Goal: Task Accomplishment & Management: Use online tool/utility

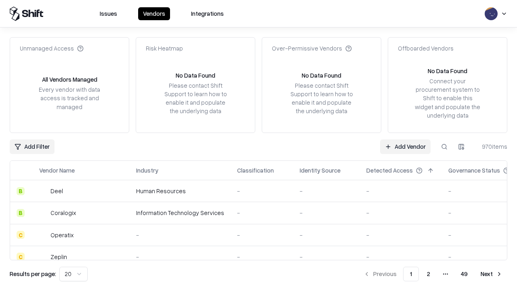
click at [405, 146] on link "Add Vendor" at bounding box center [405, 146] width 50 height 15
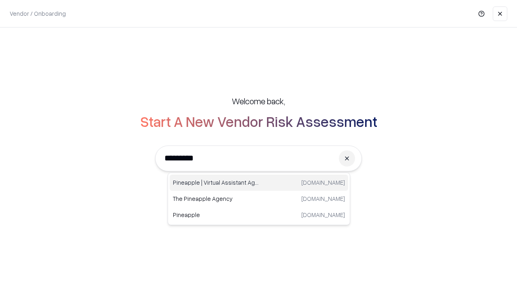
click at [259, 183] on div "Pineapple | Virtual Assistant Agency [DOMAIN_NAME]" at bounding box center [259, 183] width 179 height 16
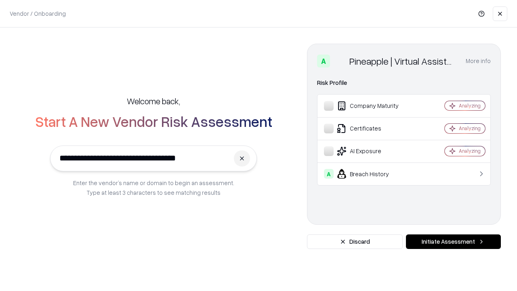
type input "**********"
click at [453, 242] on button "Initiate Assessment" at bounding box center [453, 241] width 95 height 15
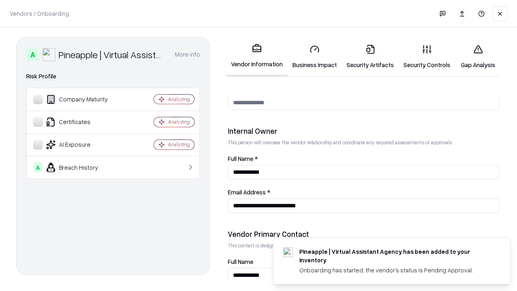
scroll to position [419, 0]
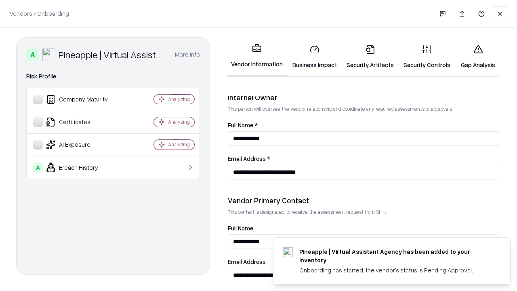
click at [315, 57] on link "Business Impact" at bounding box center [315, 57] width 54 height 38
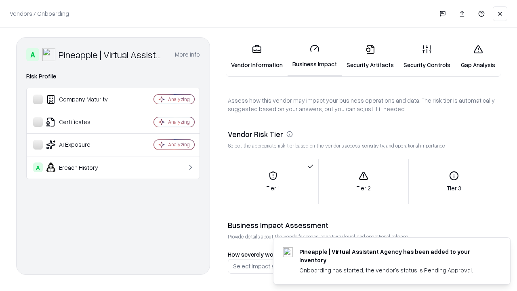
click at [478, 57] on link "Gap Analysis" at bounding box center [478, 57] width 46 height 38
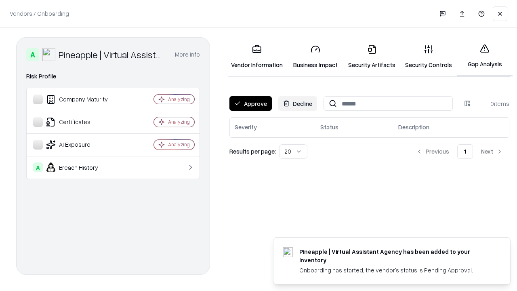
click at [250, 103] on button "Approve" at bounding box center [250, 103] width 42 height 15
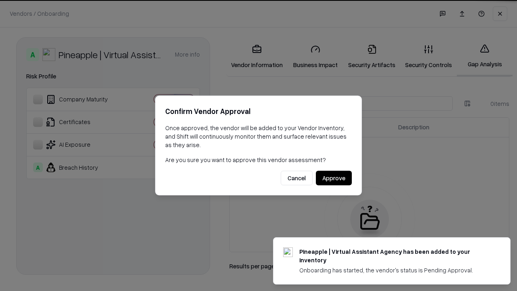
click at [334, 178] on button "Approve" at bounding box center [334, 178] width 36 height 15
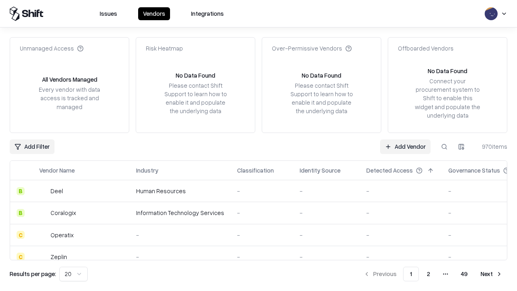
type input "**********"
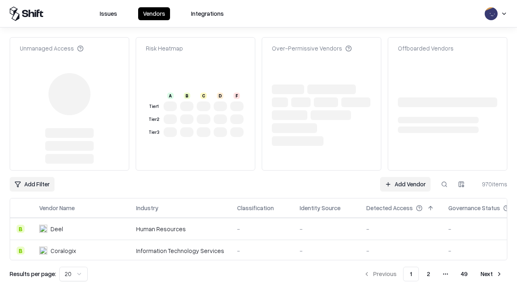
click at [405, 184] on link "Add Vendor" at bounding box center [405, 184] width 50 height 15
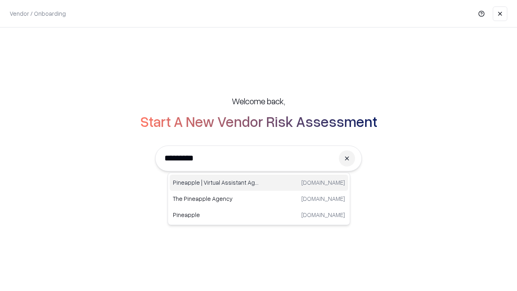
click at [259, 183] on div "Pineapple | Virtual Assistant Agency [DOMAIN_NAME]" at bounding box center [259, 183] width 179 height 16
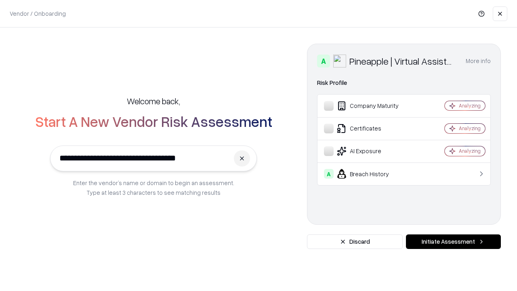
type input "**********"
click at [453, 242] on button "Initiate Assessment" at bounding box center [453, 241] width 95 height 15
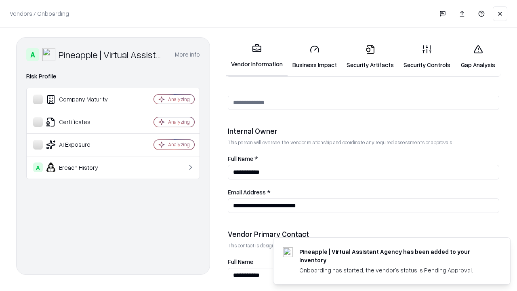
scroll to position [419, 0]
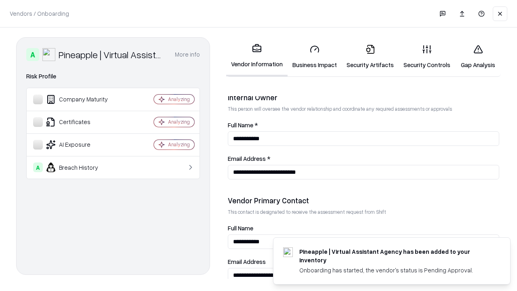
click at [478, 57] on link "Gap Analysis" at bounding box center [478, 57] width 46 height 38
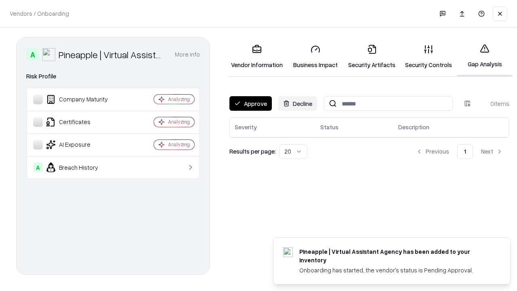
click at [250, 103] on button "Approve" at bounding box center [250, 103] width 42 height 15
